Goal: Task Accomplishment & Management: Manage account settings

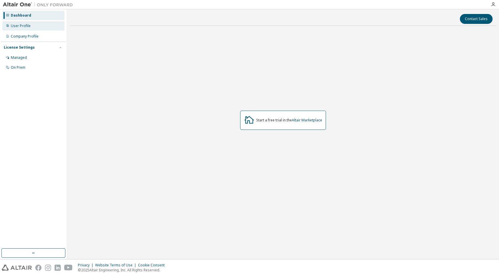
click at [32, 27] on div "User Profile" at bounding box center [33, 25] width 62 height 9
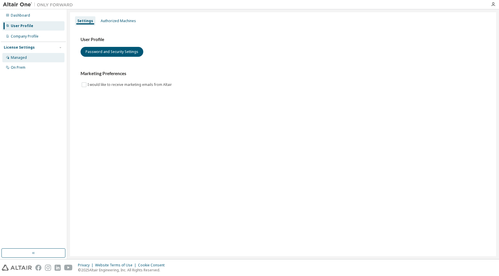
click at [25, 53] on div "Managed" at bounding box center [33, 57] width 62 height 9
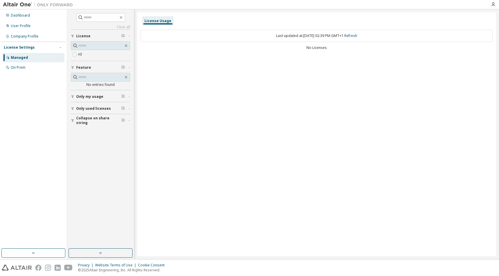
click at [96, 109] on span "Only used licenses" at bounding box center [93, 108] width 35 height 5
click at [96, 99] on span "Only my usage" at bounding box center [89, 96] width 27 height 5
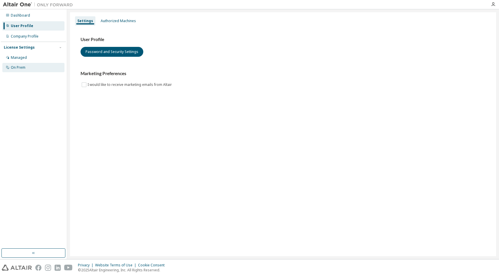
click at [21, 71] on div "Dashboard User Profile Company Profile License Settings Managed On Prem" at bounding box center [33, 129] width 65 height 238
click at [21, 71] on div "On Prem" at bounding box center [33, 67] width 62 height 9
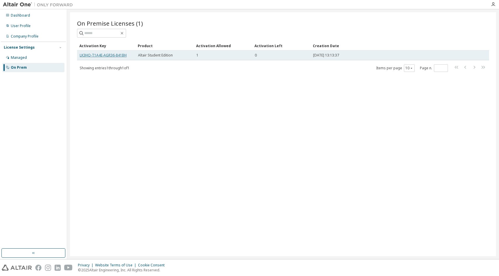
click at [94, 57] on link "LK3HO-T1A4E-AGR36-841BH" at bounding box center [103, 55] width 47 height 5
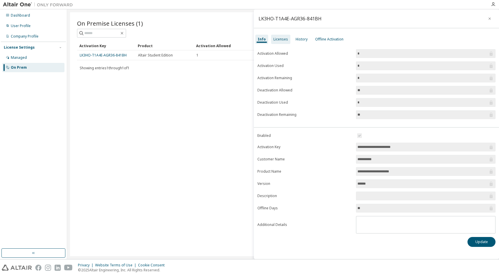
click at [278, 36] on div "Licenses" at bounding box center [280, 39] width 19 height 9
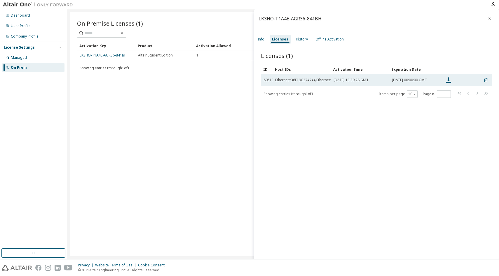
click at [451, 86] on td at bounding box center [453, 80] width 23 height 12
click at [450, 83] on icon at bounding box center [448, 80] width 5 height 5
